Goal: Task Accomplishment & Management: Manage account settings

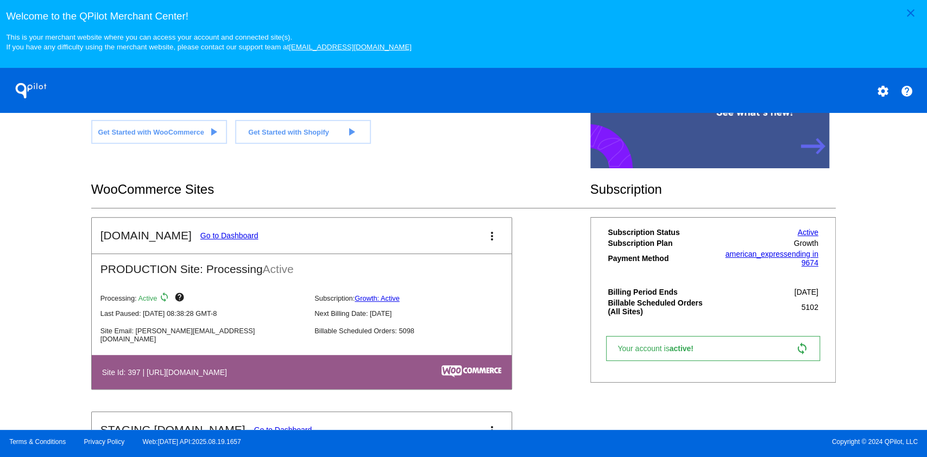
scroll to position [362, 0]
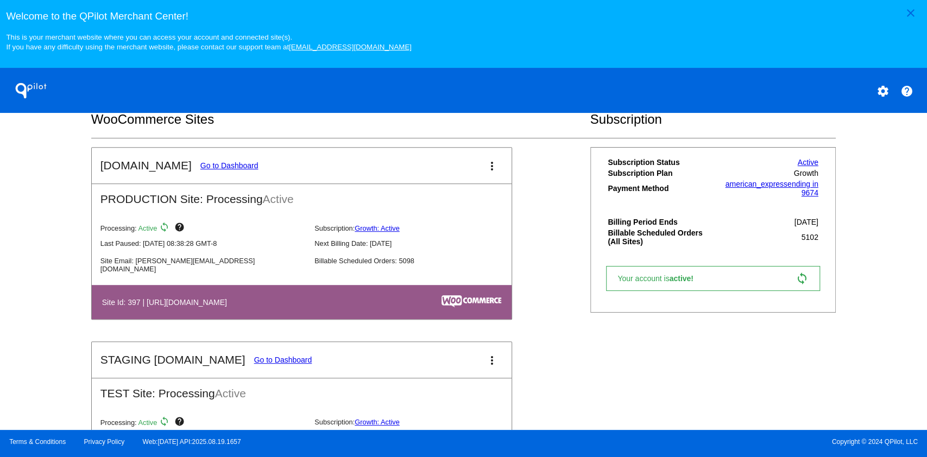
click at [227, 164] on link "Go to Dashboard" at bounding box center [229, 165] width 58 height 9
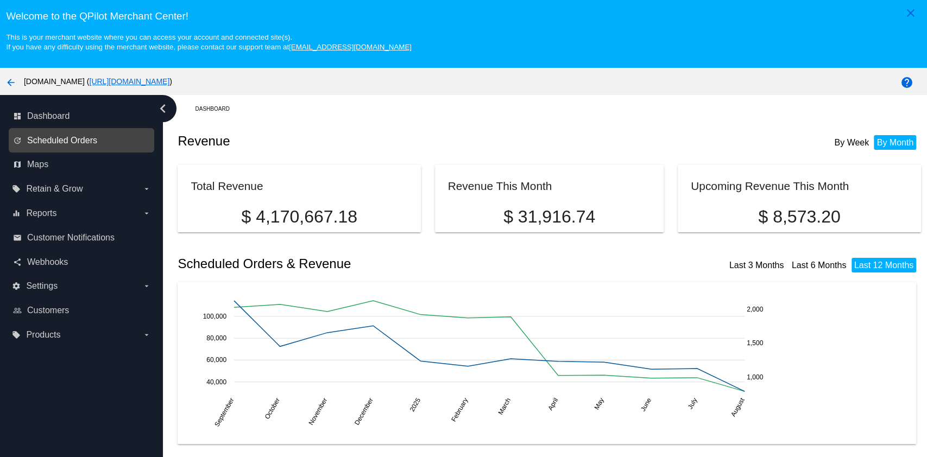
click at [57, 137] on span "Scheduled Orders" at bounding box center [62, 141] width 70 height 10
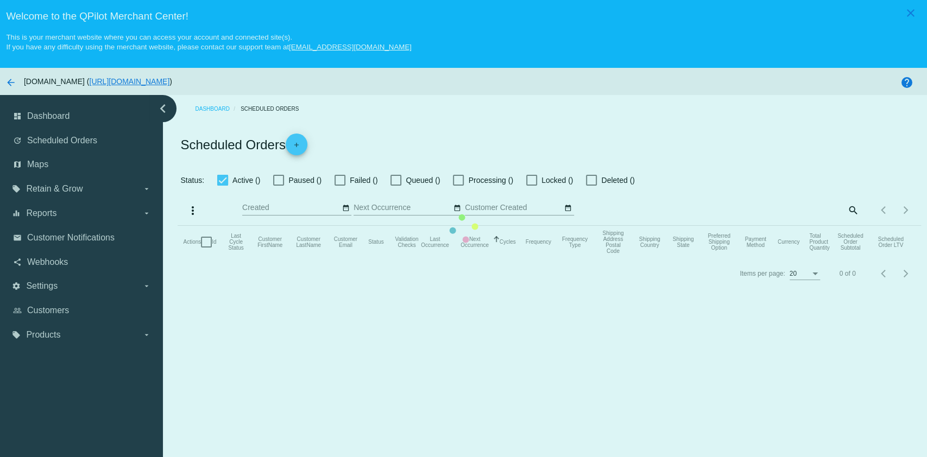
checkbox input "true"
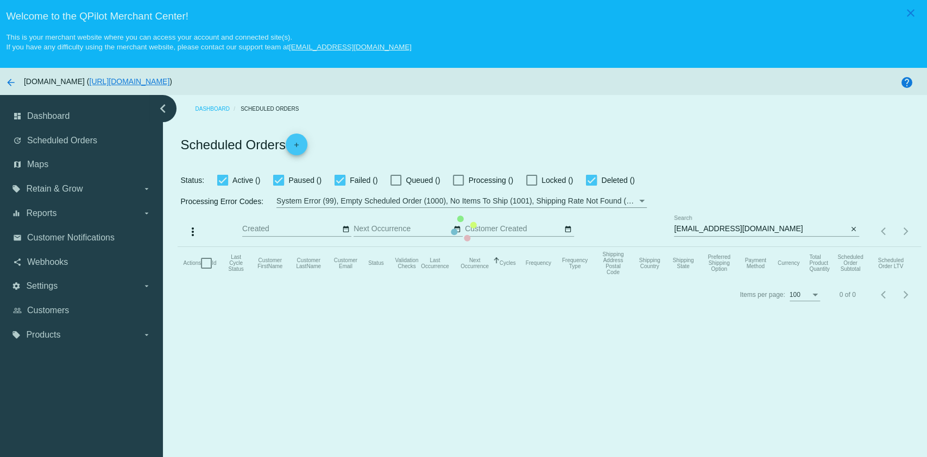
click at [747, 247] on mat-table "Actions Id Last Cycle Status Customer FirstName Customer LastName Customer Emai…" at bounding box center [549, 263] width 743 height 33
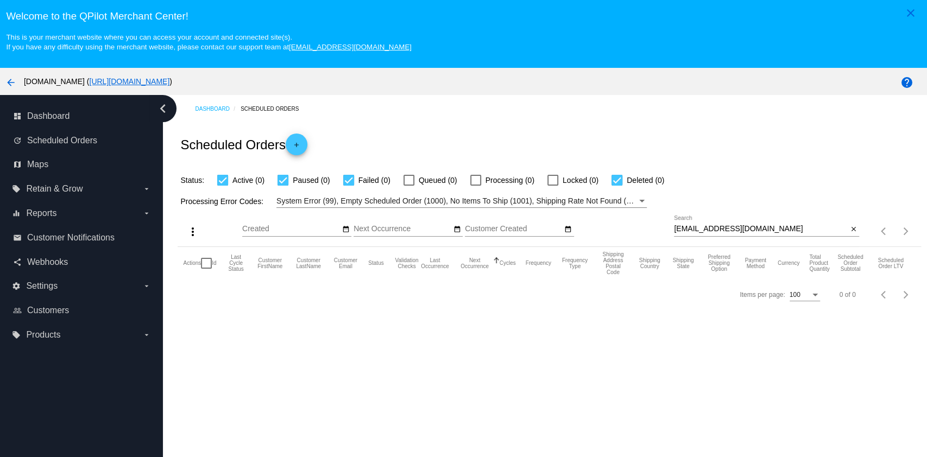
click at [735, 231] on input "[EMAIL_ADDRESS][DOMAIN_NAME]" at bounding box center [761, 229] width 174 height 9
paste input "[EMAIL_ADDRESS]"
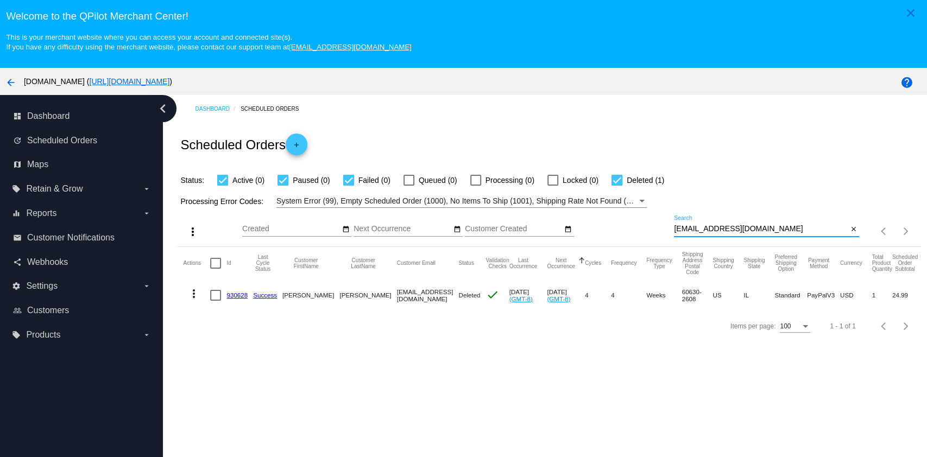
type input "[EMAIL_ADDRESS][DOMAIN_NAME]"
